Goal: Information Seeking & Learning: Understand process/instructions

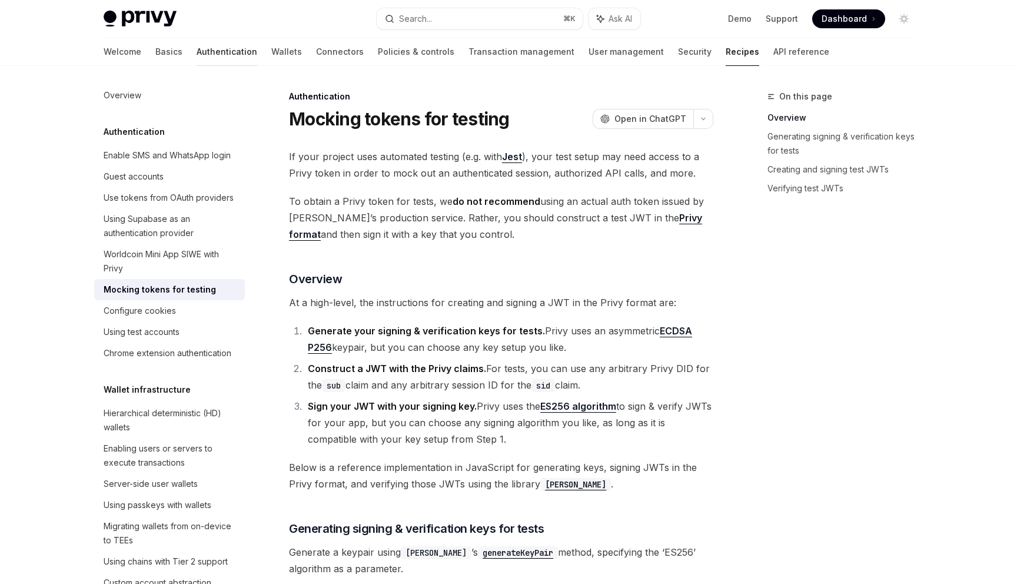
click at [197, 47] on link "Authentication" at bounding box center [227, 52] width 61 height 28
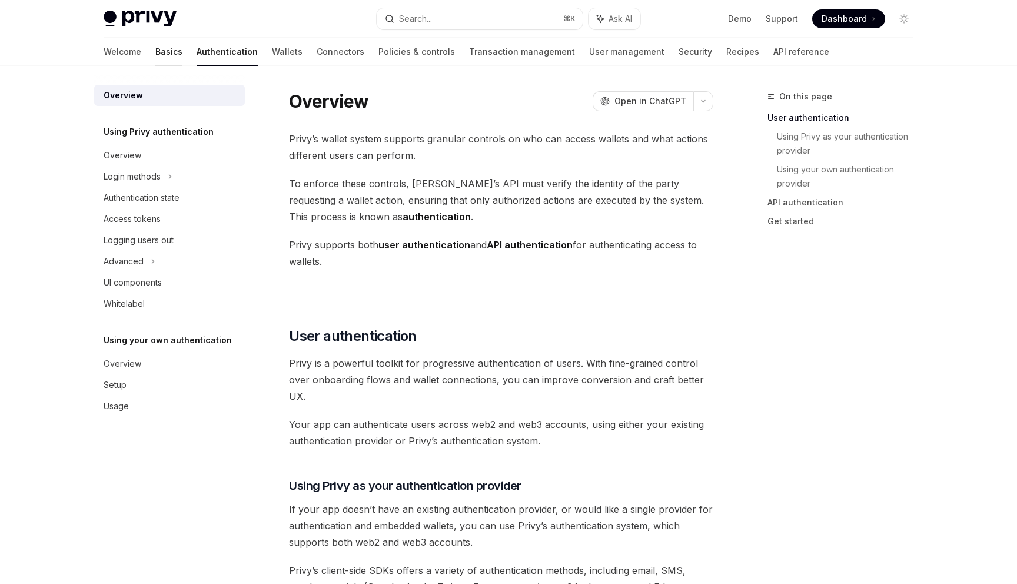
click at [155, 53] on link "Basics" at bounding box center [168, 52] width 27 height 28
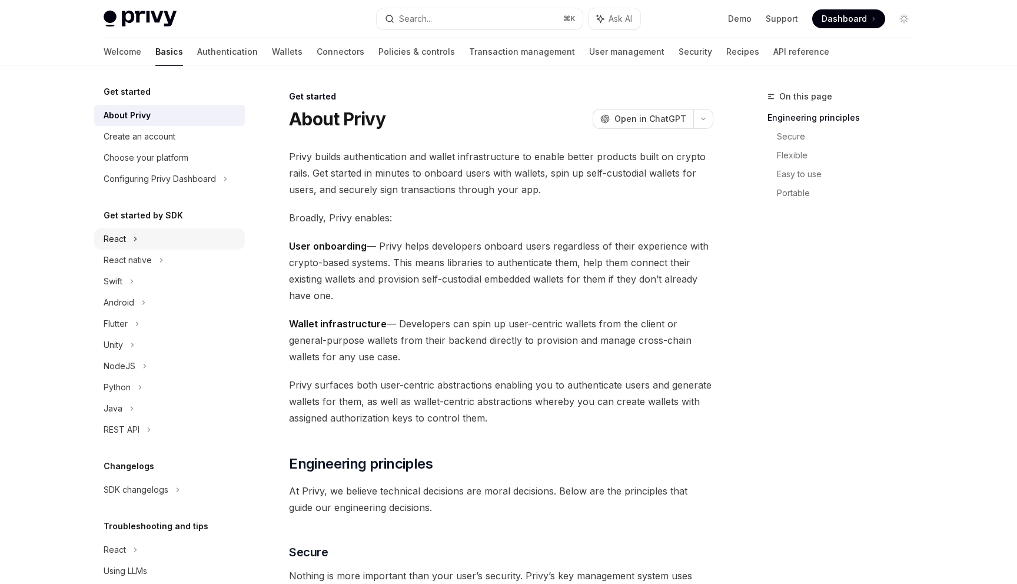
click at [128, 241] on div "React" at bounding box center [169, 238] width 151 height 21
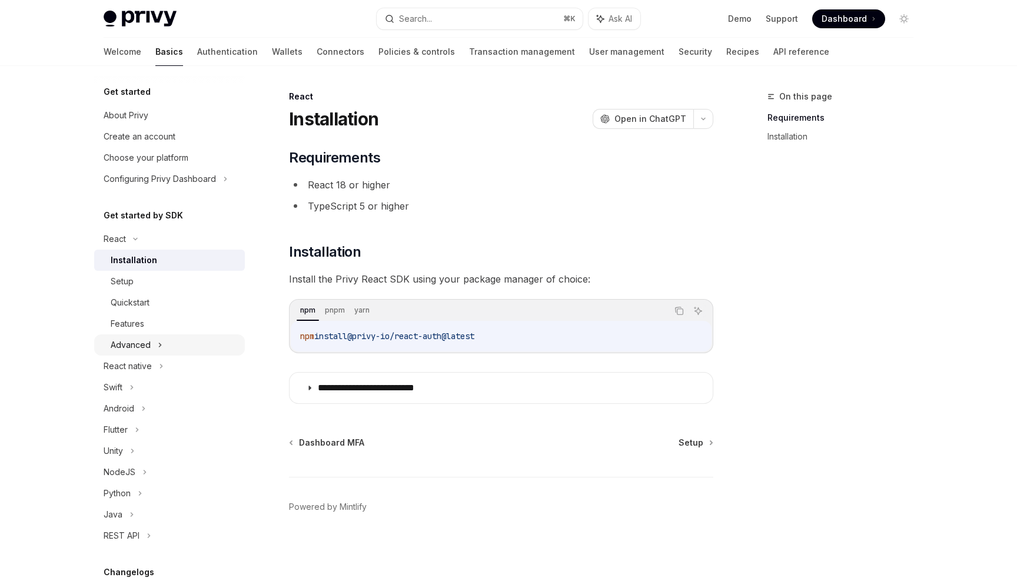
click at [134, 337] on div "Advanced" at bounding box center [169, 344] width 151 height 21
type textarea "*"
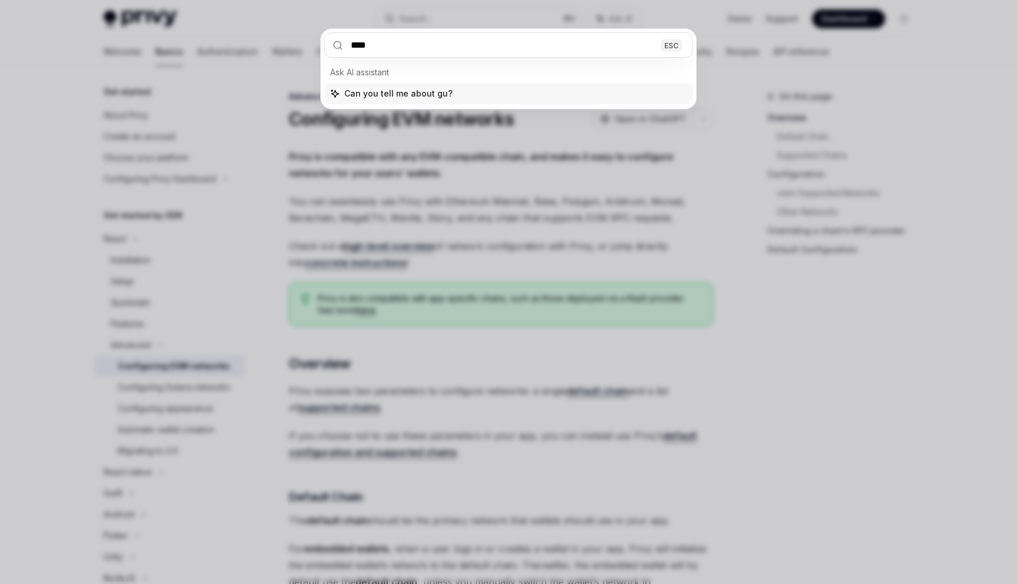
type input "*****"
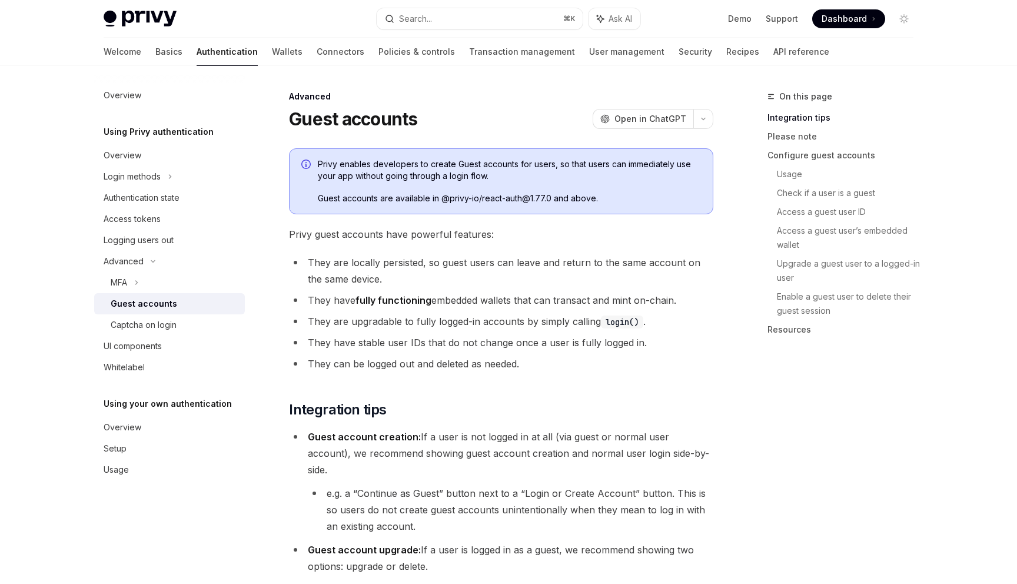
scroll to position [66, 0]
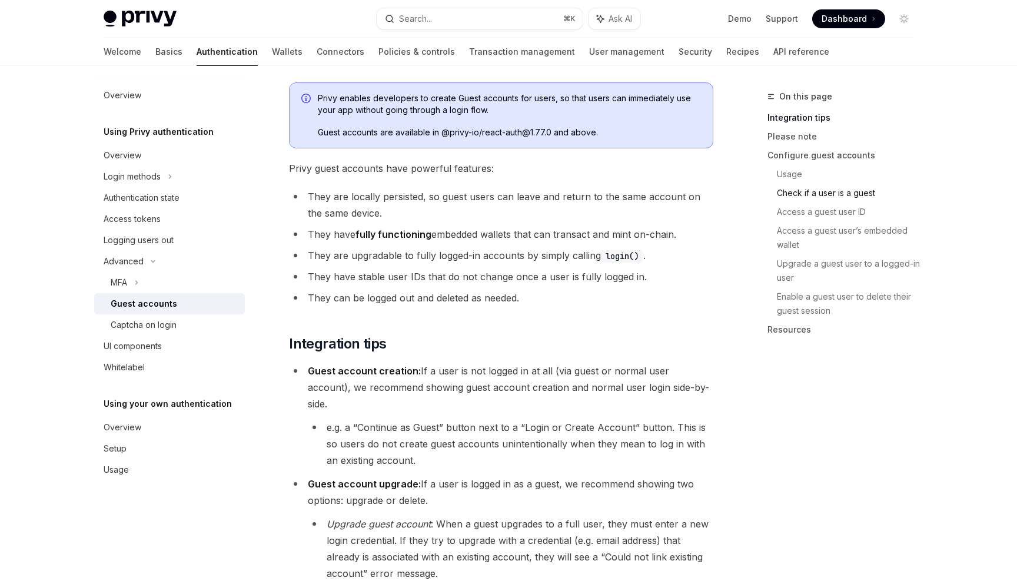
click at [852, 190] on link "Check if a user is a guest" at bounding box center [850, 193] width 146 height 19
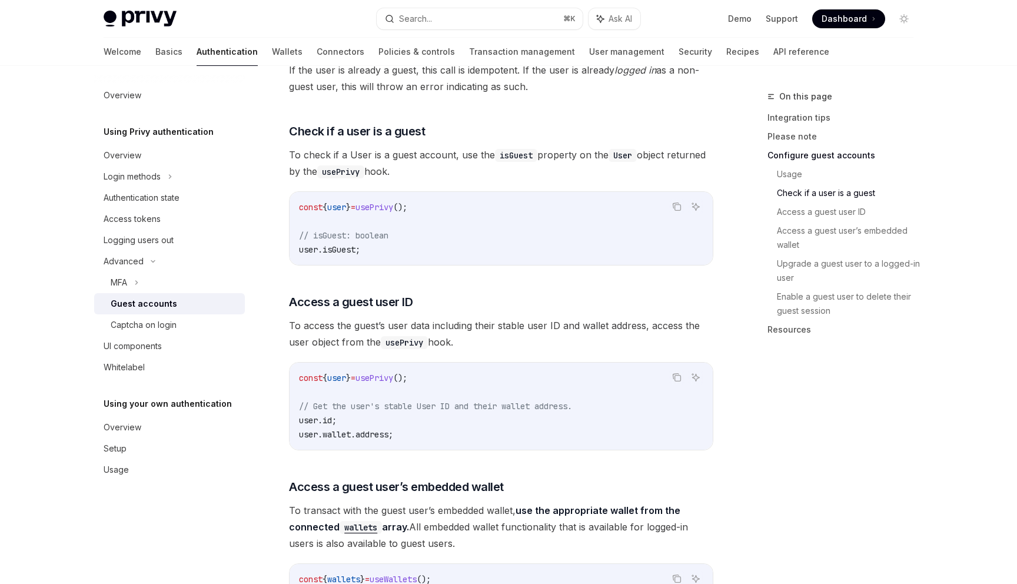
scroll to position [1199, 0]
click at [171, 166] on div "Login methods" at bounding box center [169, 176] width 151 height 21
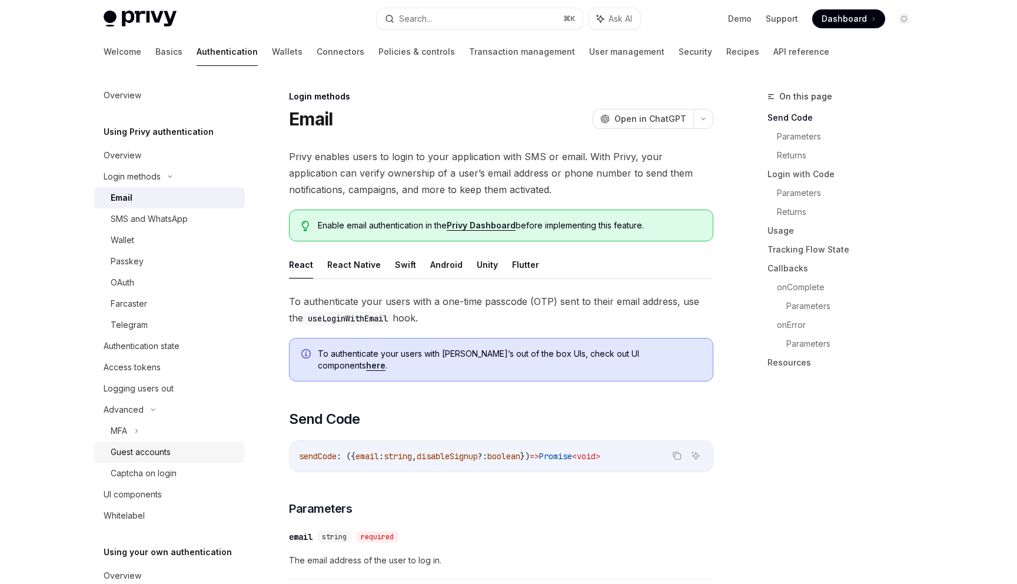
click at [142, 443] on link "Guest accounts" at bounding box center [169, 452] width 151 height 21
type textarea "*"
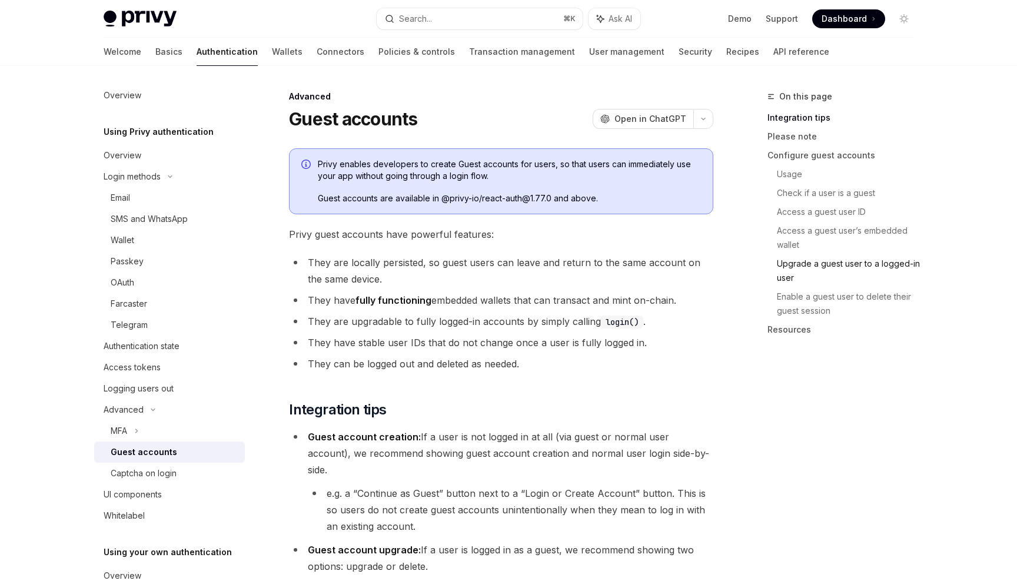
click at [809, 258] on link "Upgrade a guest user to a logged-in user" at bounding box center [850, 270] width 146 height 33
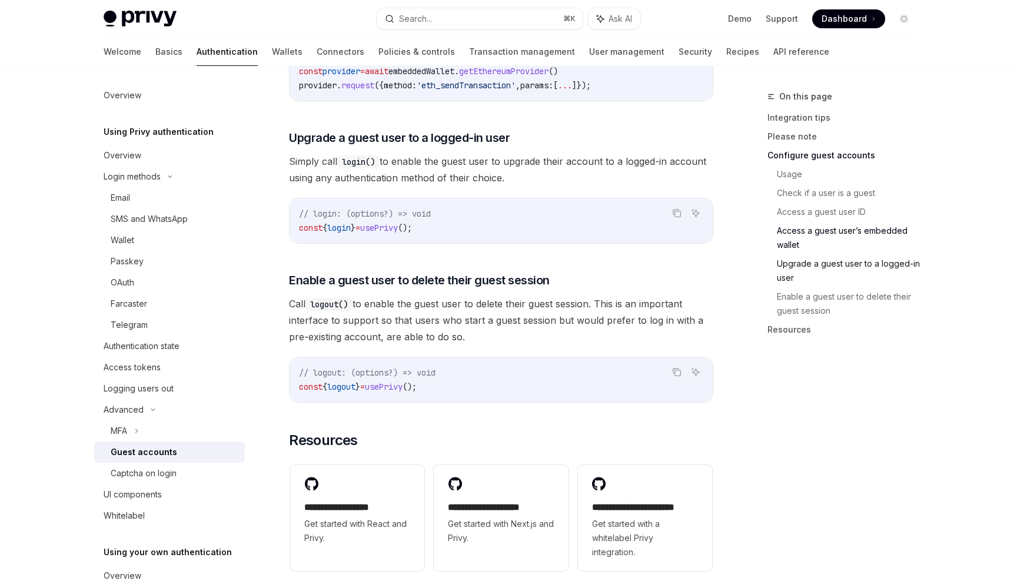
scroll to position [1784, 0]
